Goal: Use online tool/utility: Utilize a website feature to perform a specific function

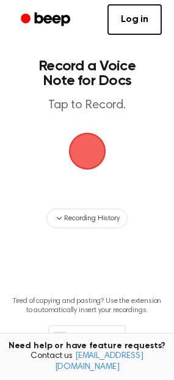
click at [105, 140] on span "button" at bounding box center [87, 151] width 34 height 34
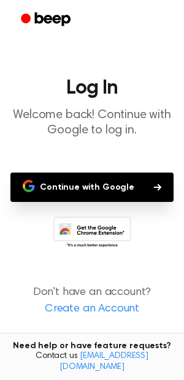
click at [52, 186] on button "Continue with Google" at bounding box center [91, 187] width 163 height 29
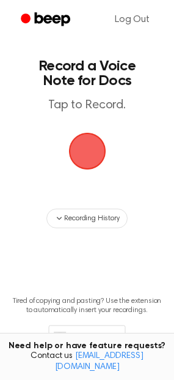
click at [81, 148] on span "button" at bounding box center [87, 151] width 37 height 37
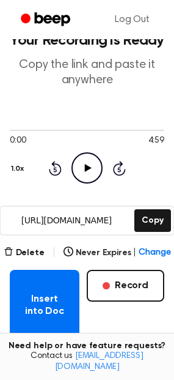
scroll to position [122, 0]
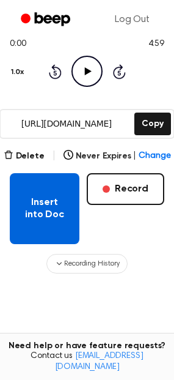
click at [33, 198] on button "Insert into Doc" at bounding box center [45, 208] width 70 height 71
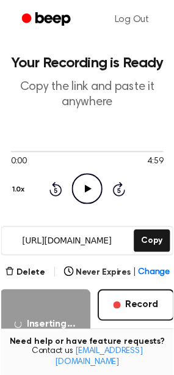
scroll to position [0, 0]
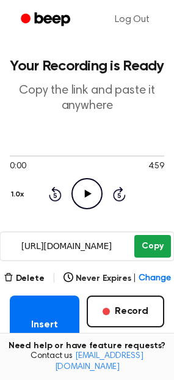
click at [155, 245] on button "Copy" at bounding box center [153, 246] width 36 height 23
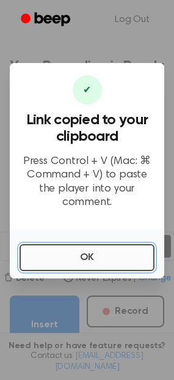
click at [103, 244] on button "OK" at bounding box center [87, 257] width 135 height 27
